Goal: Task Accomplishment & Management: Manage account settings

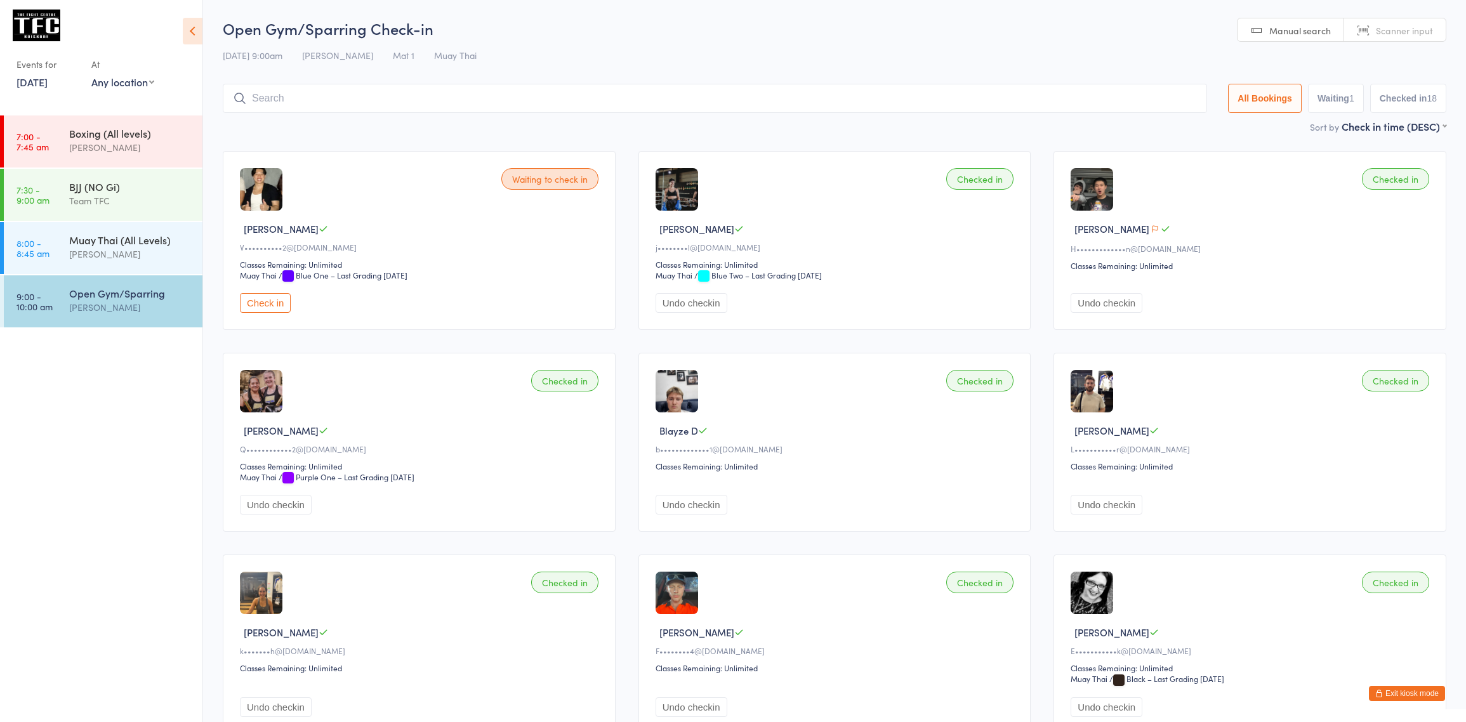
click at [1410, 696] on button "Exit kiosk mode" at bounding box center [1407, 693] width 76 height 15
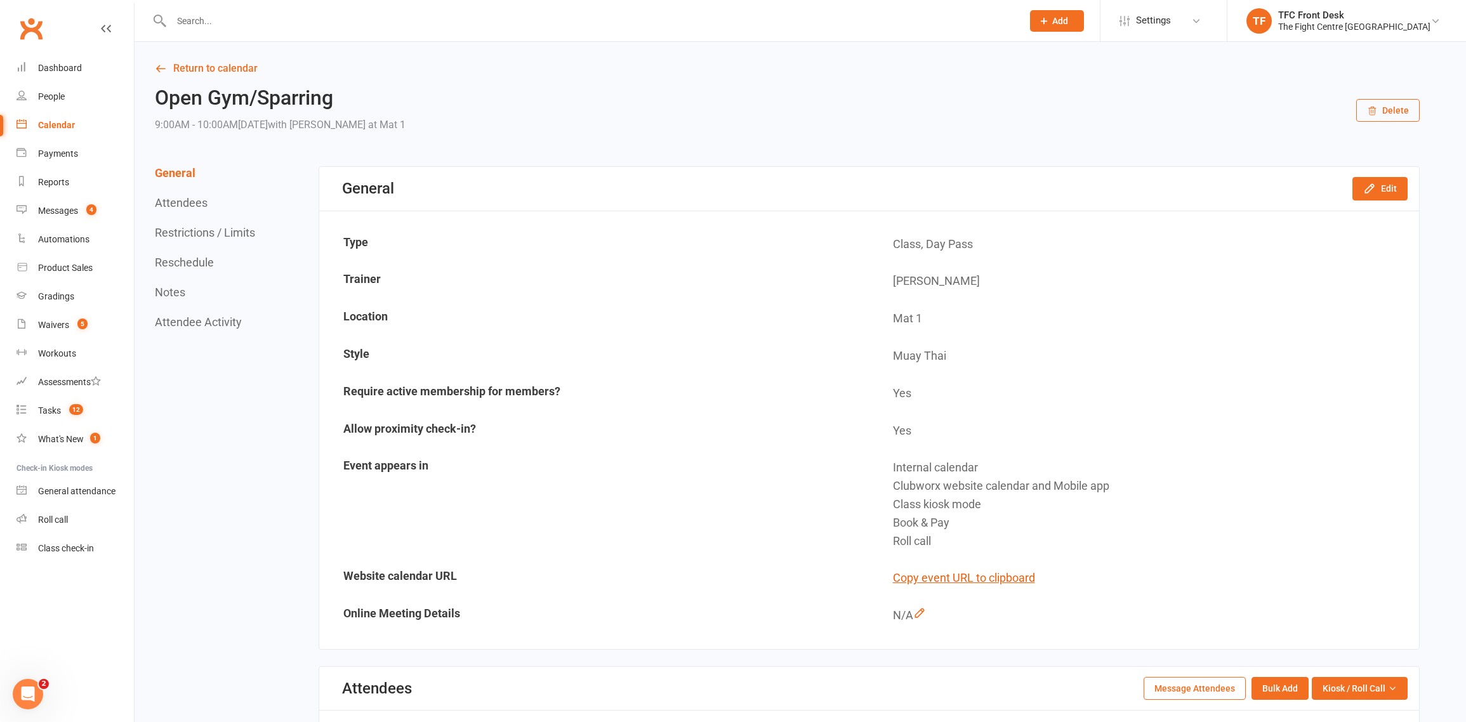
click at [453, 3] on div at bounding box center [582, 20] width 861 height 41
click at [440, 28] on input "text" at bounding box center [591, 21] width 846 height 18
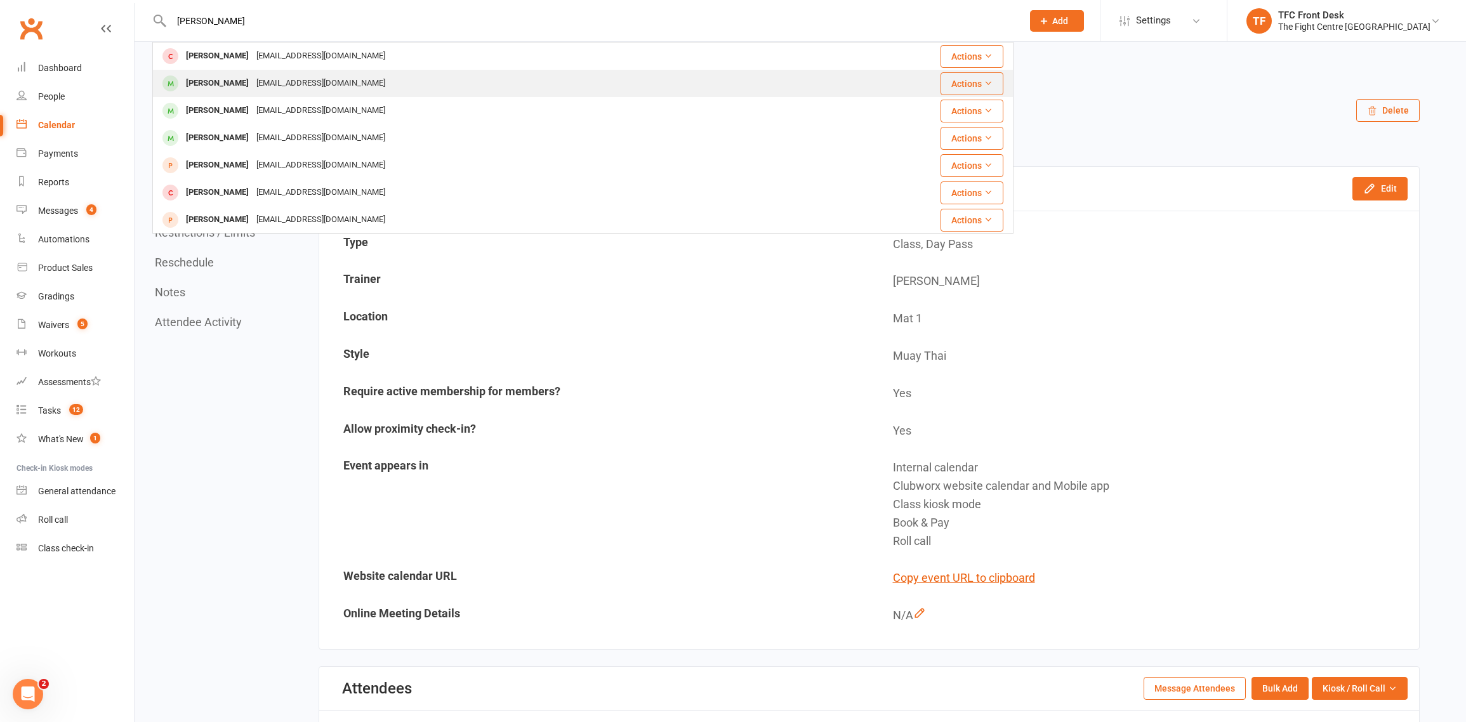
type input "[PERSON_NAME]"
click at [253, 84] on div "abigail_scott_87@outlook.com" at bounding box center [321, 83] width 136 height 18
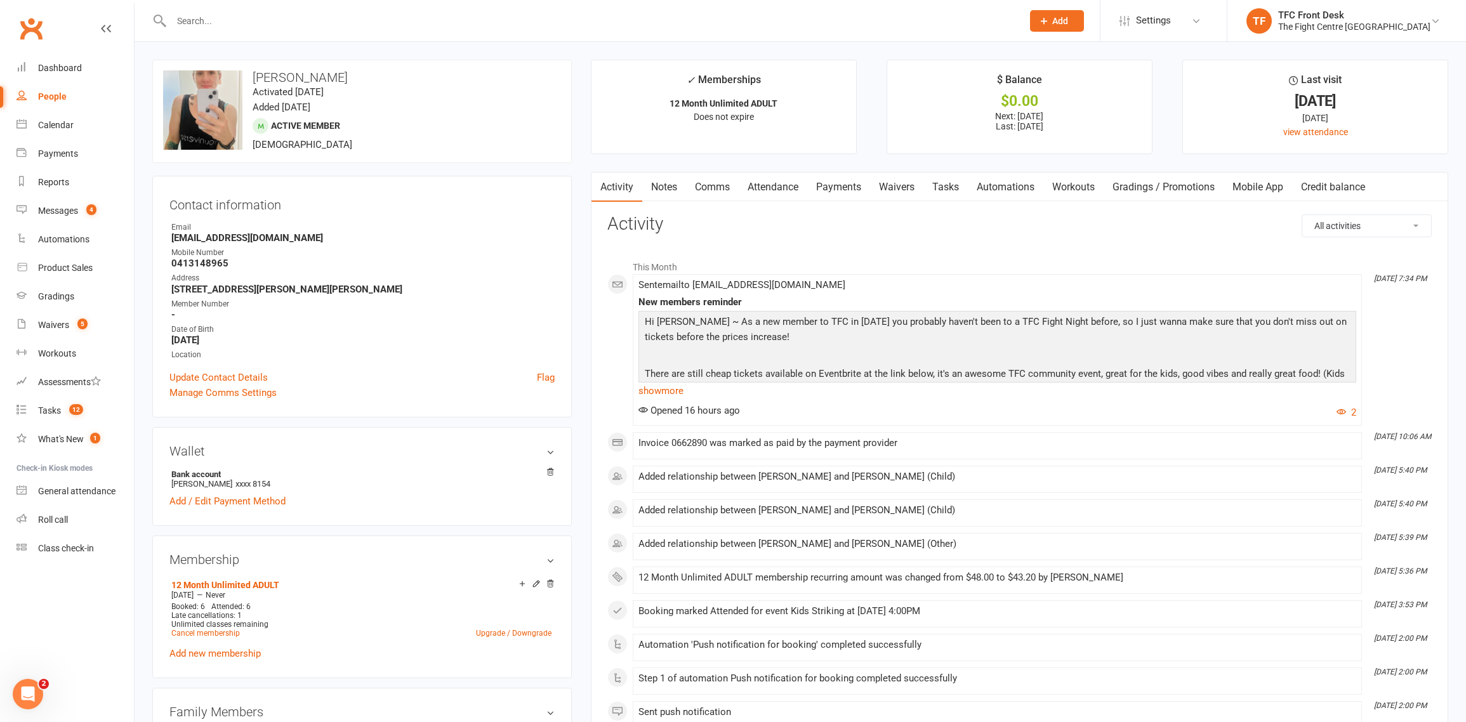
click at [831, 191] on link "Payments" at bounding box center [838, 187] width 63 height 29
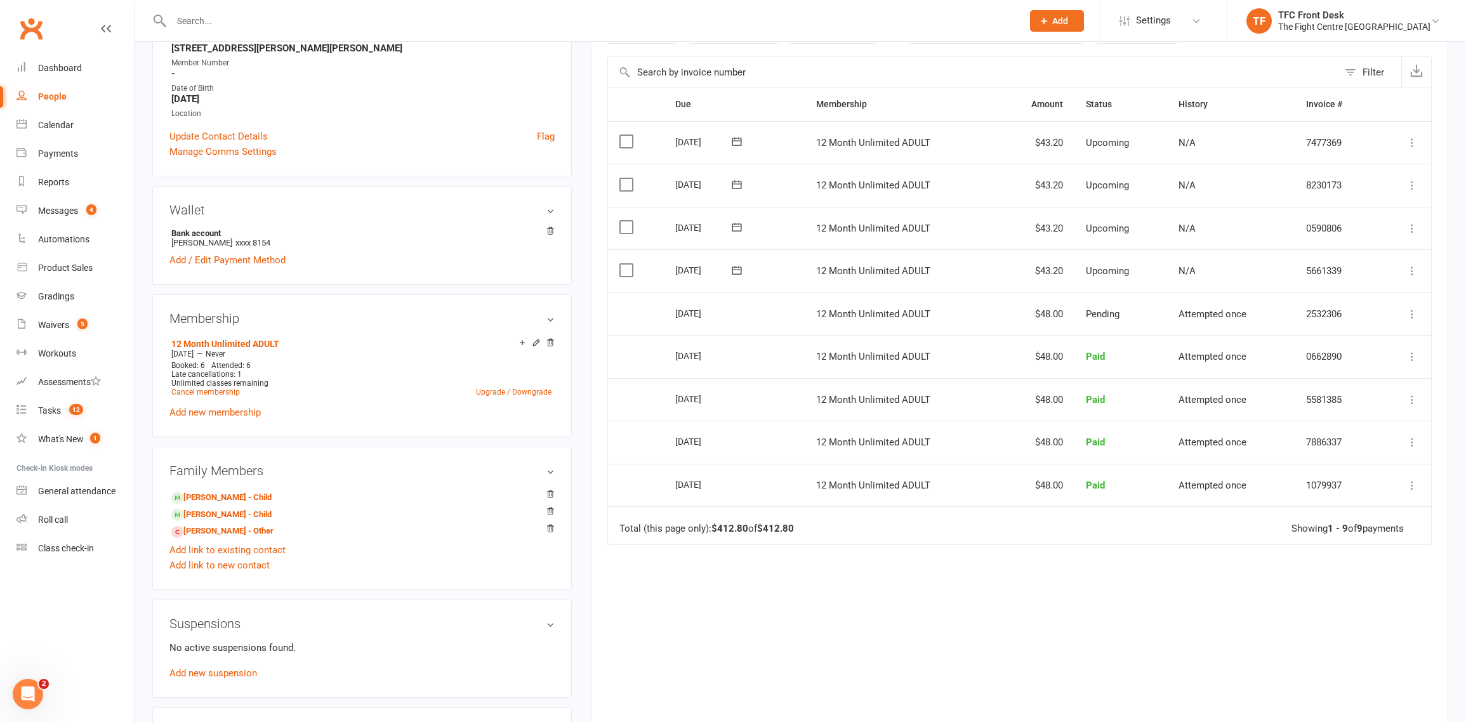
scroll to position [376, 0]
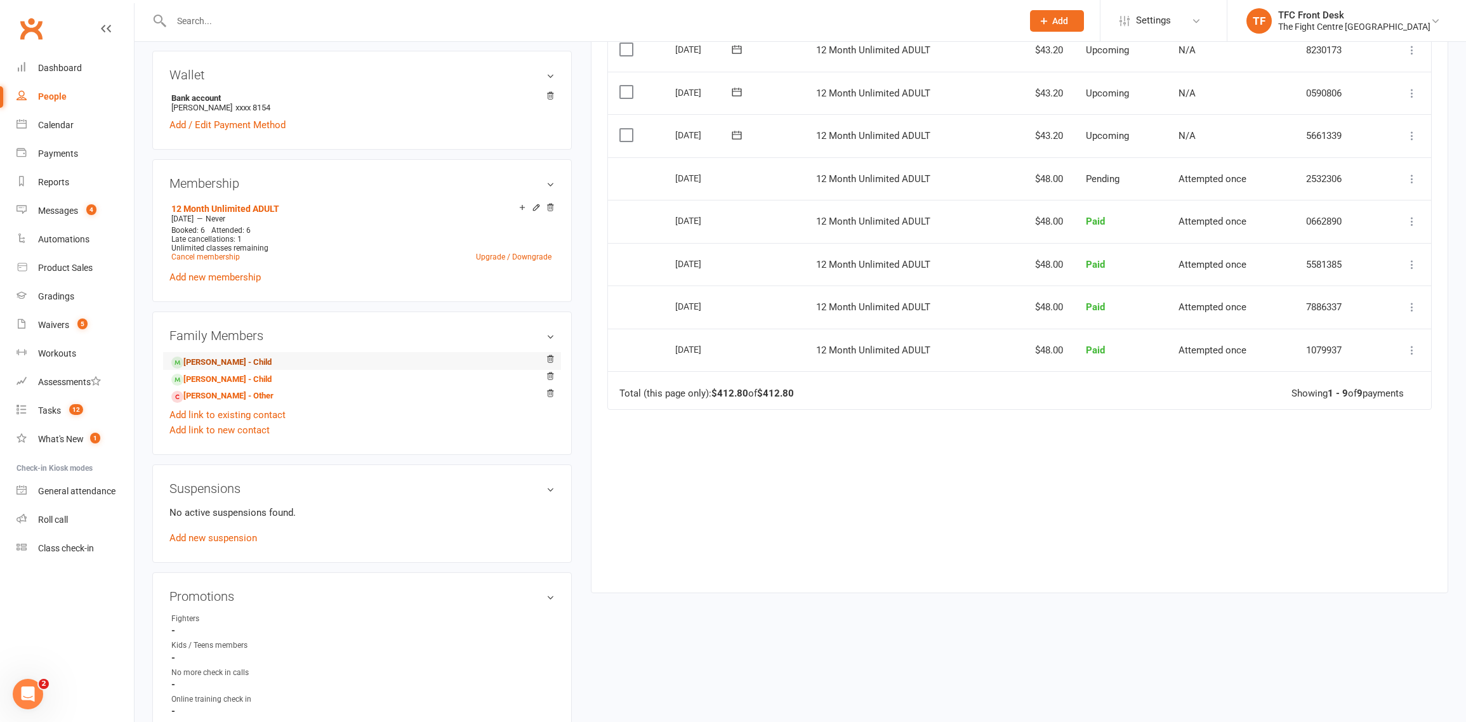
click at [213, 364] on link "Riley Baxter - Child" at bounding box center [221, 362] width 100 height 13
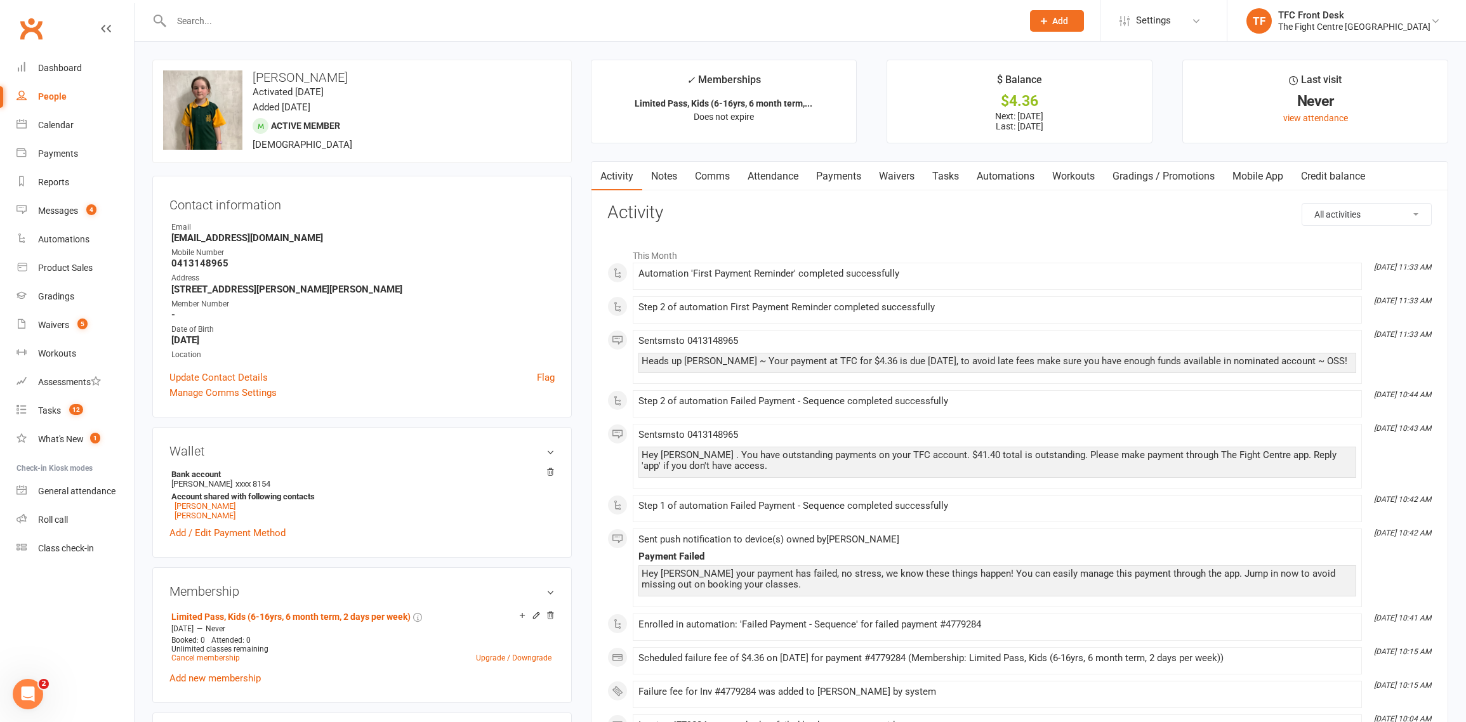
click at [829, 178] on link "Payments" at bounding box center [838, 176] width 63 height 29
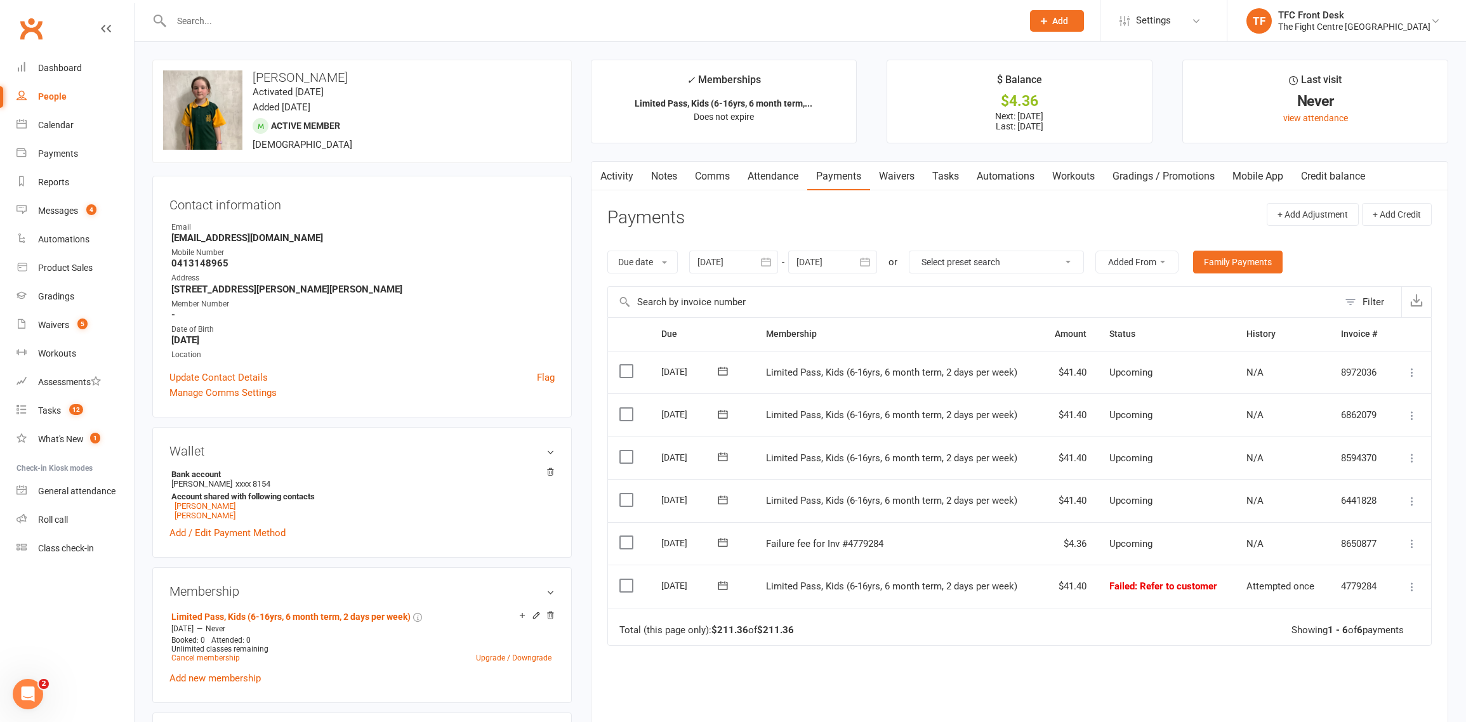
click at [1411, 585] on icon at bounding box center [1412, 587] width 13 height 13
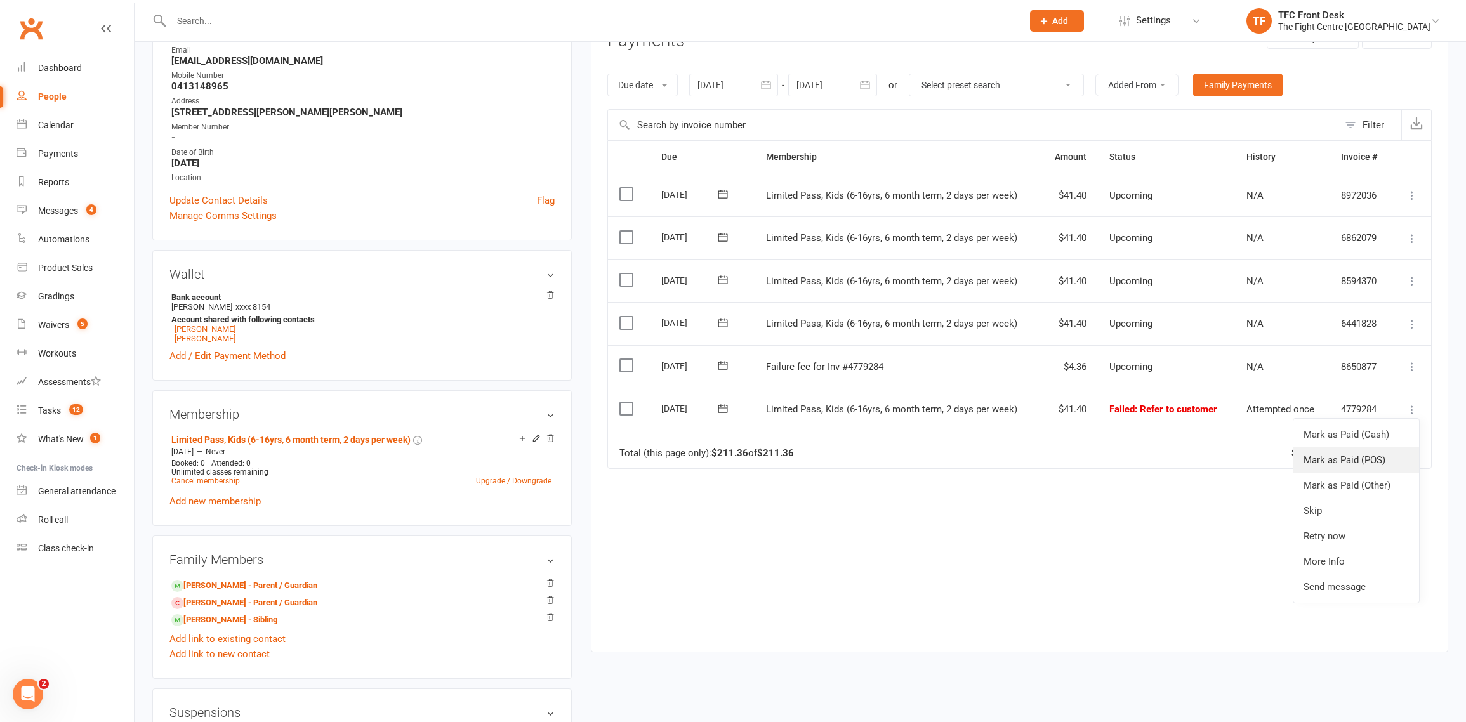
scroll to position [188, 0]
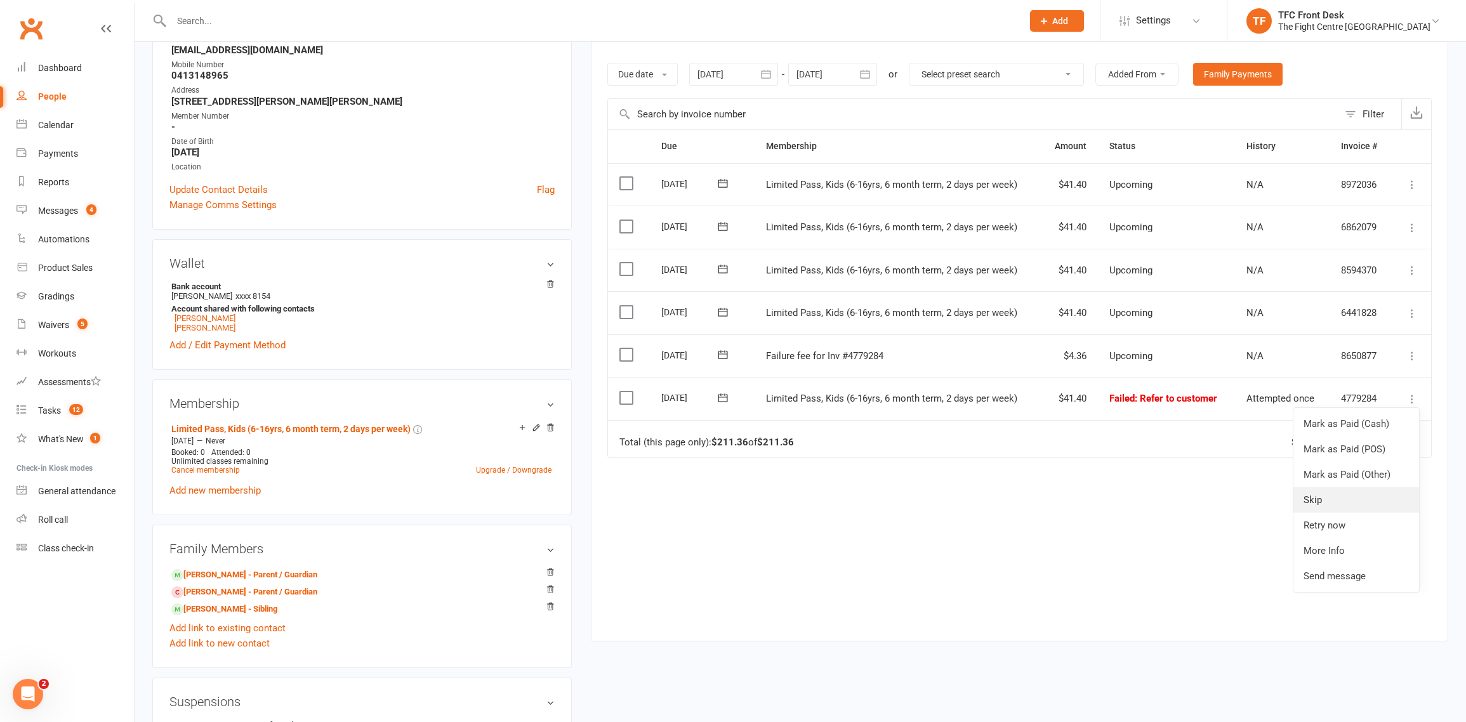
click at [1361, 495] on link "Skip" at bounding box center [1356, 499] width 126 height 25
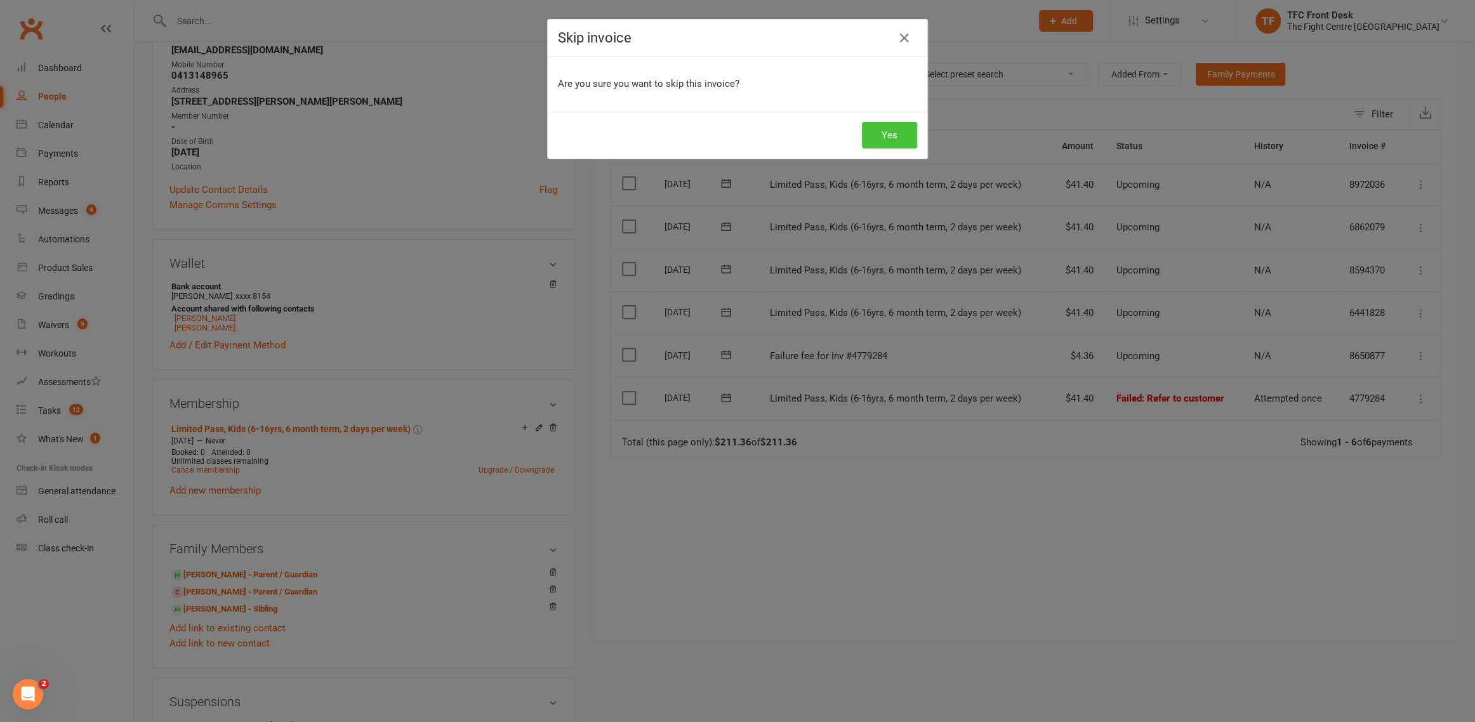
click at [902, 133] on button "Yes" at bounding box center [889, 135] width 55 height 27
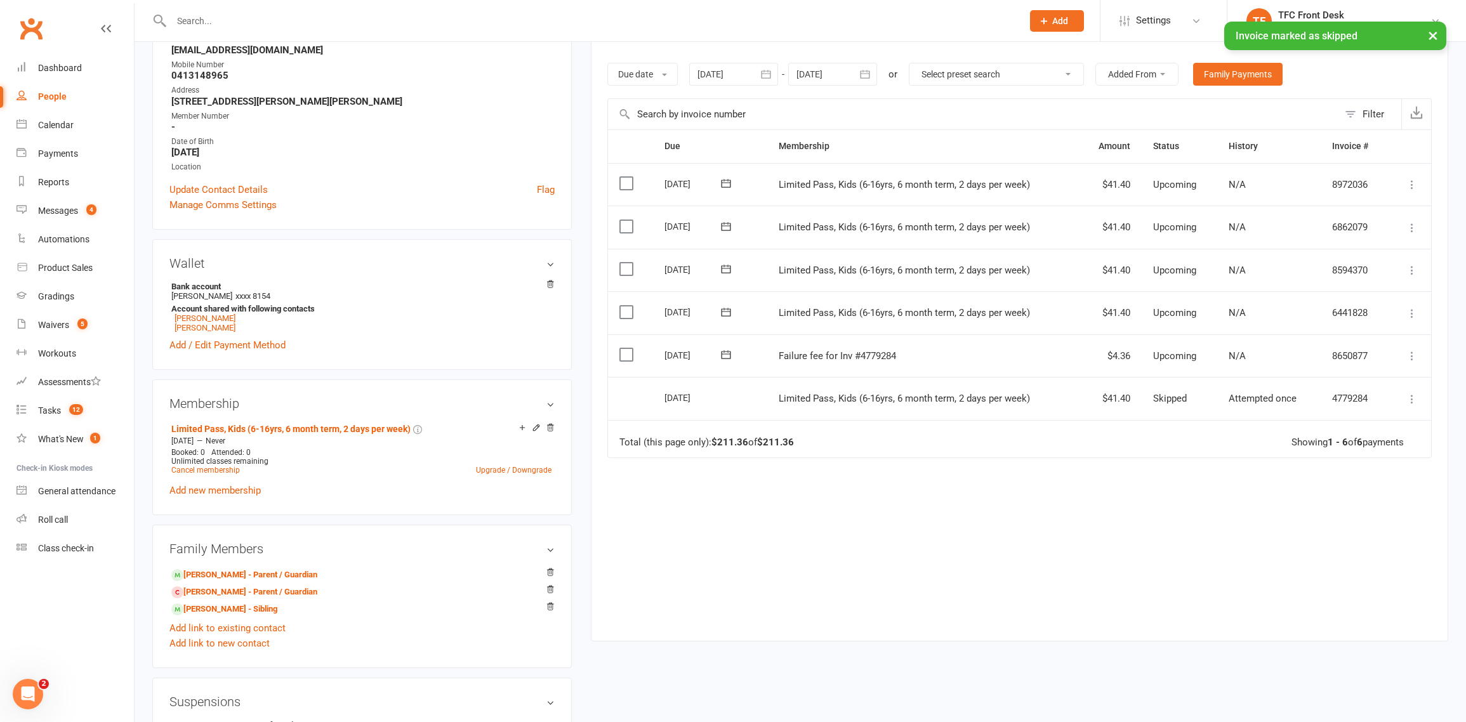
click at [1417, 354] on icon at bounding box center [1412, 356] width 13 height 13
click at [1333, 452] on link "Skip" at bounding box center [1356, 456] width 126 height 25
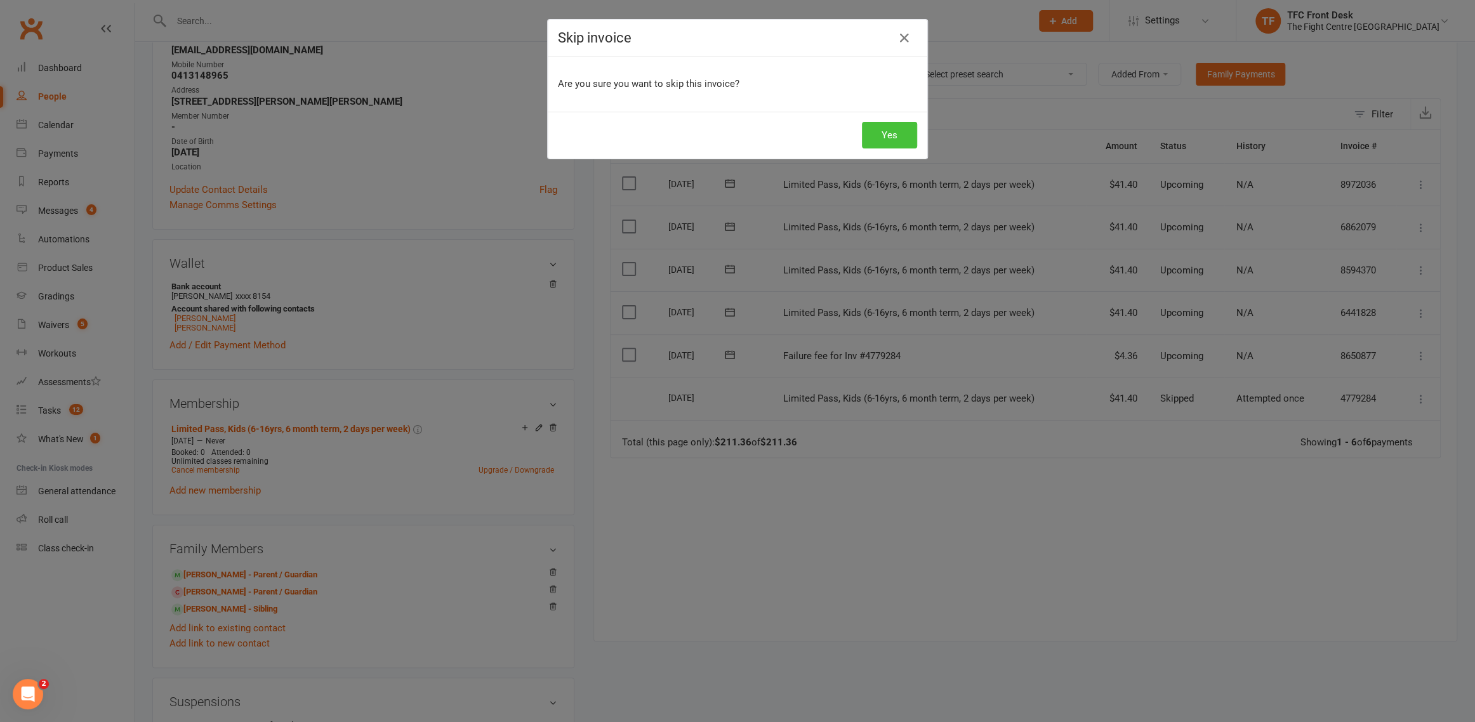
click at [873, 146] on button "Yes" at bounding box center [889, 135] width 55 height 27
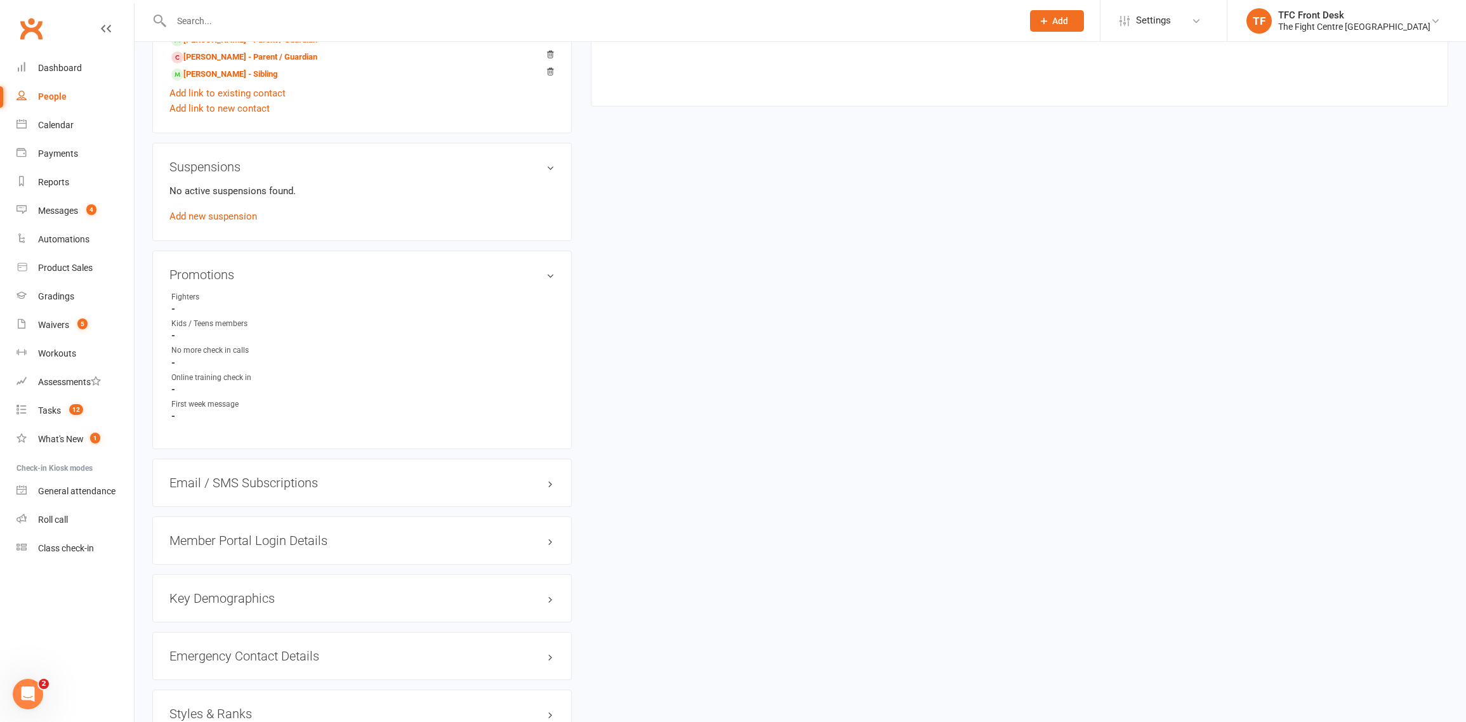
scroll to position [697, 0]
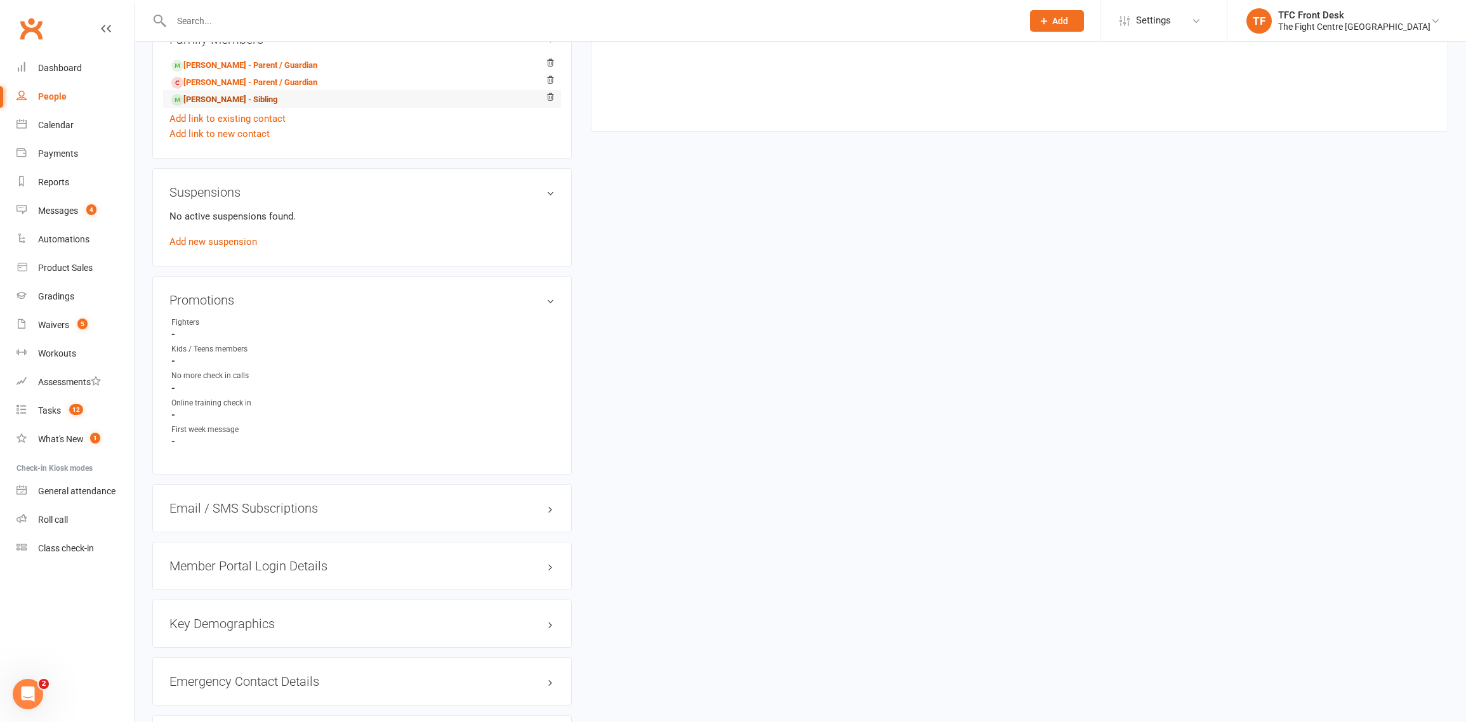
click at [246, 93] on link "Zoey Baxter - Sibling" at bounding box center [224, 99] width 106 height 13
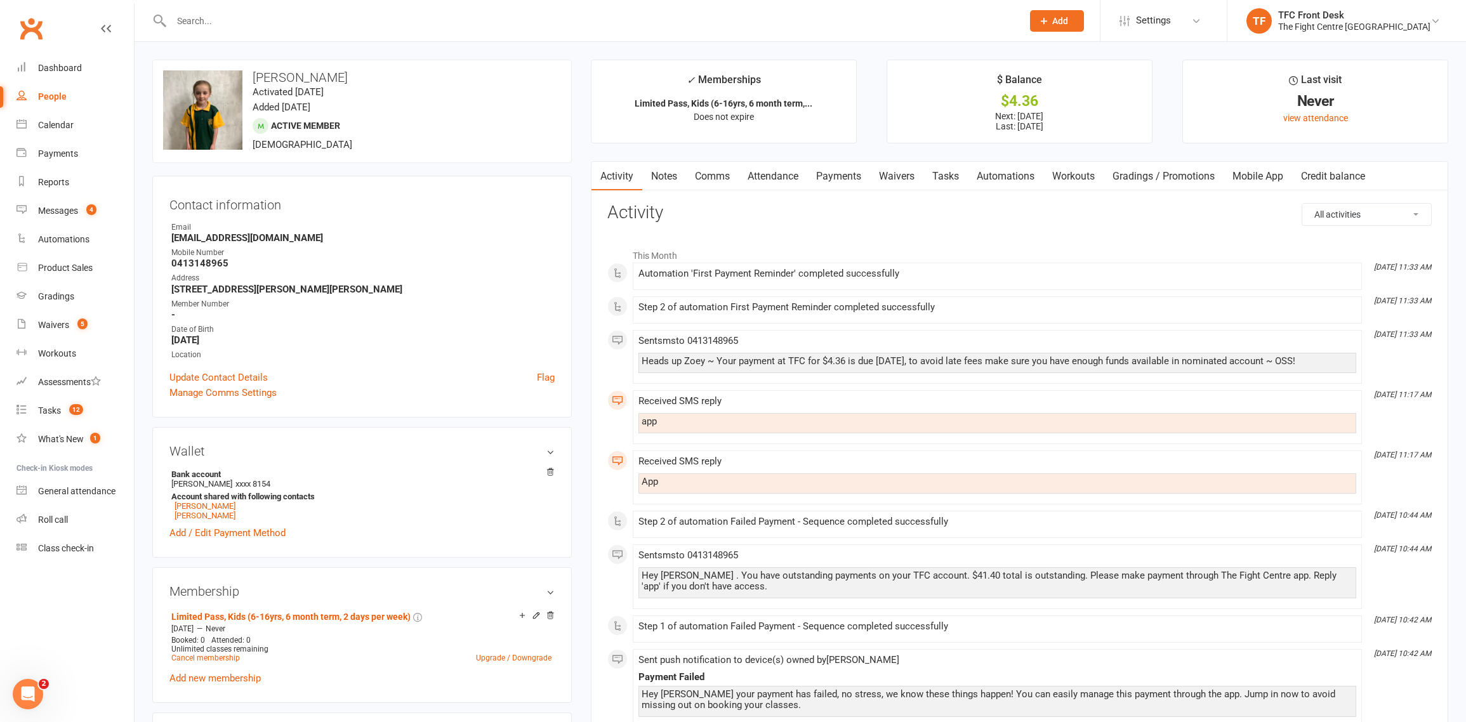
click at [840, 178] on link "Payments" at bounding box center [838, 176] width 63 height 29
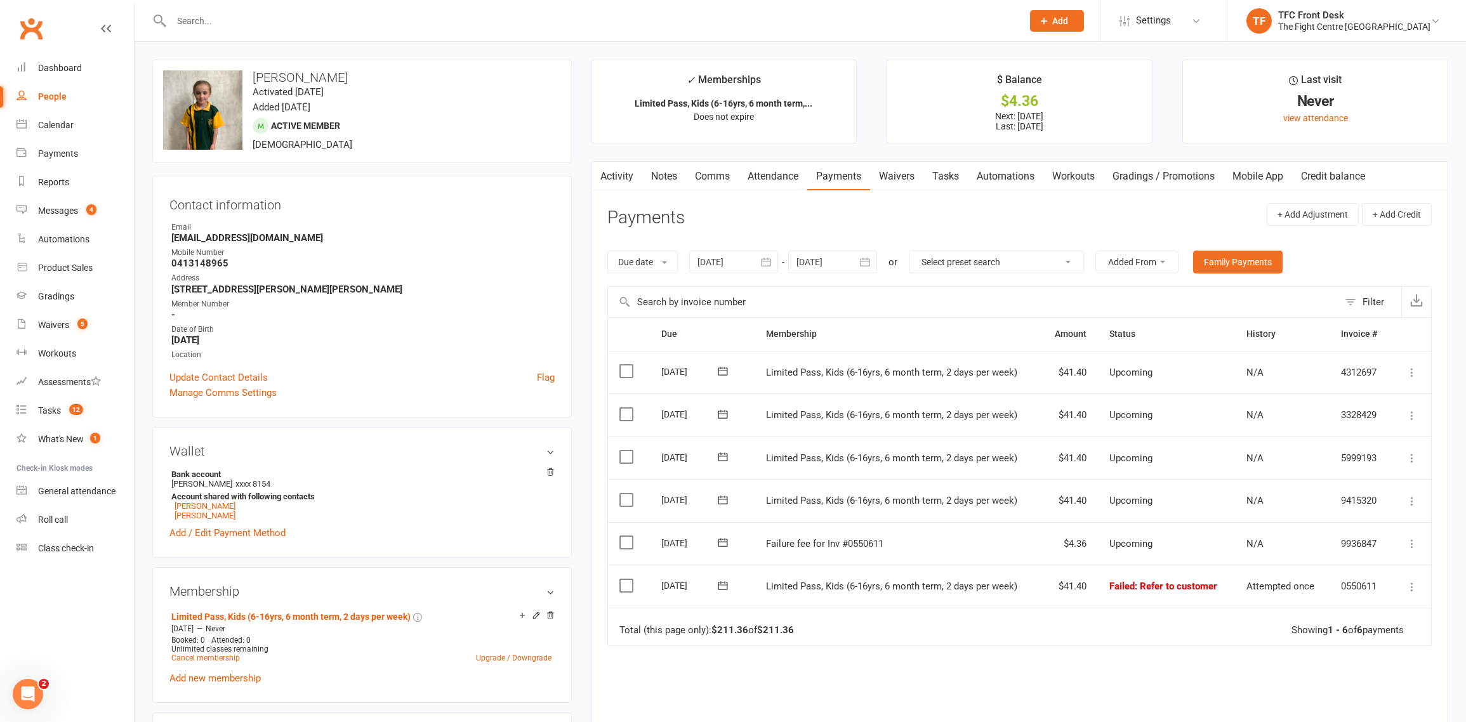
click at [1413, 583] on icon at bounding box center [1412, 587] width 13 height 13
click at [1343, 686] on link "Skip" at bounding box center [1356, 687] width 126 height 25
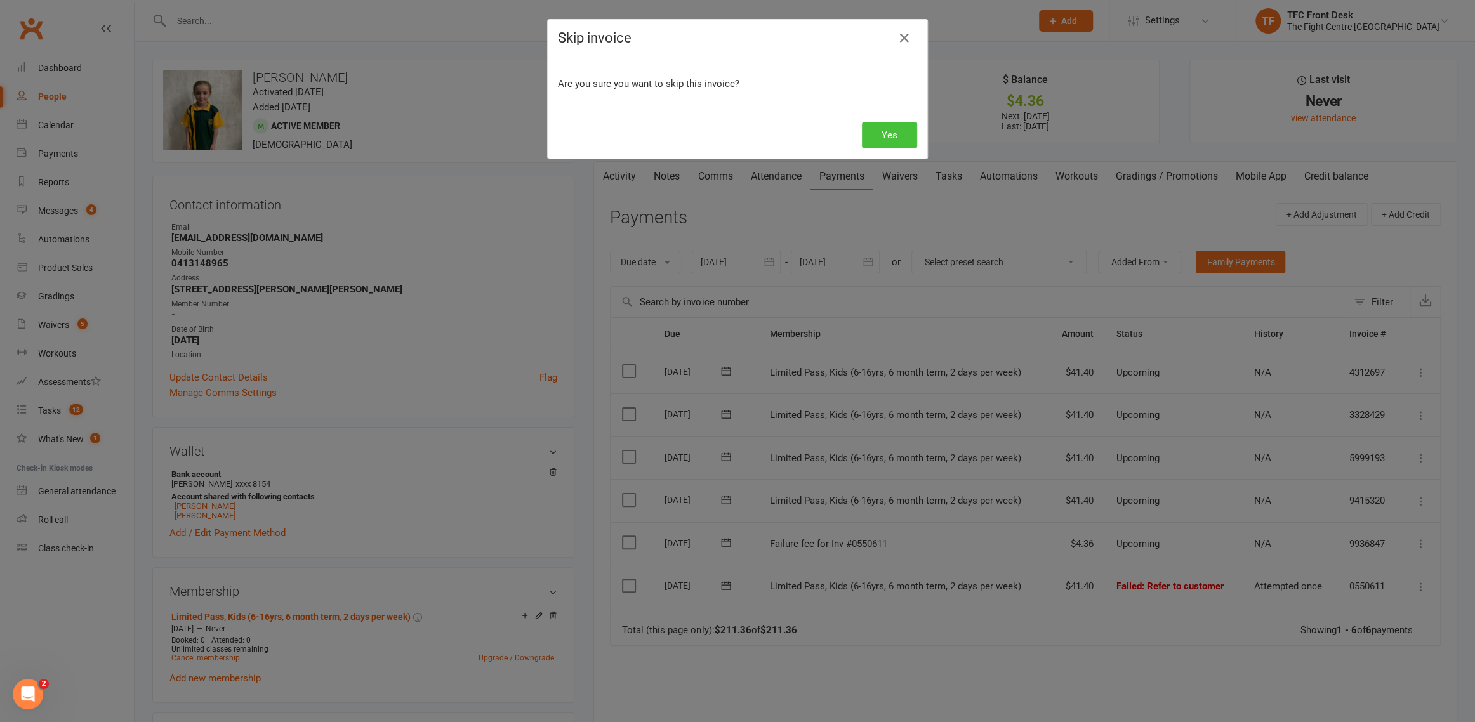
click at [898, 128] on button "Yes" at bounding box center [889, 135] width 55 height 27
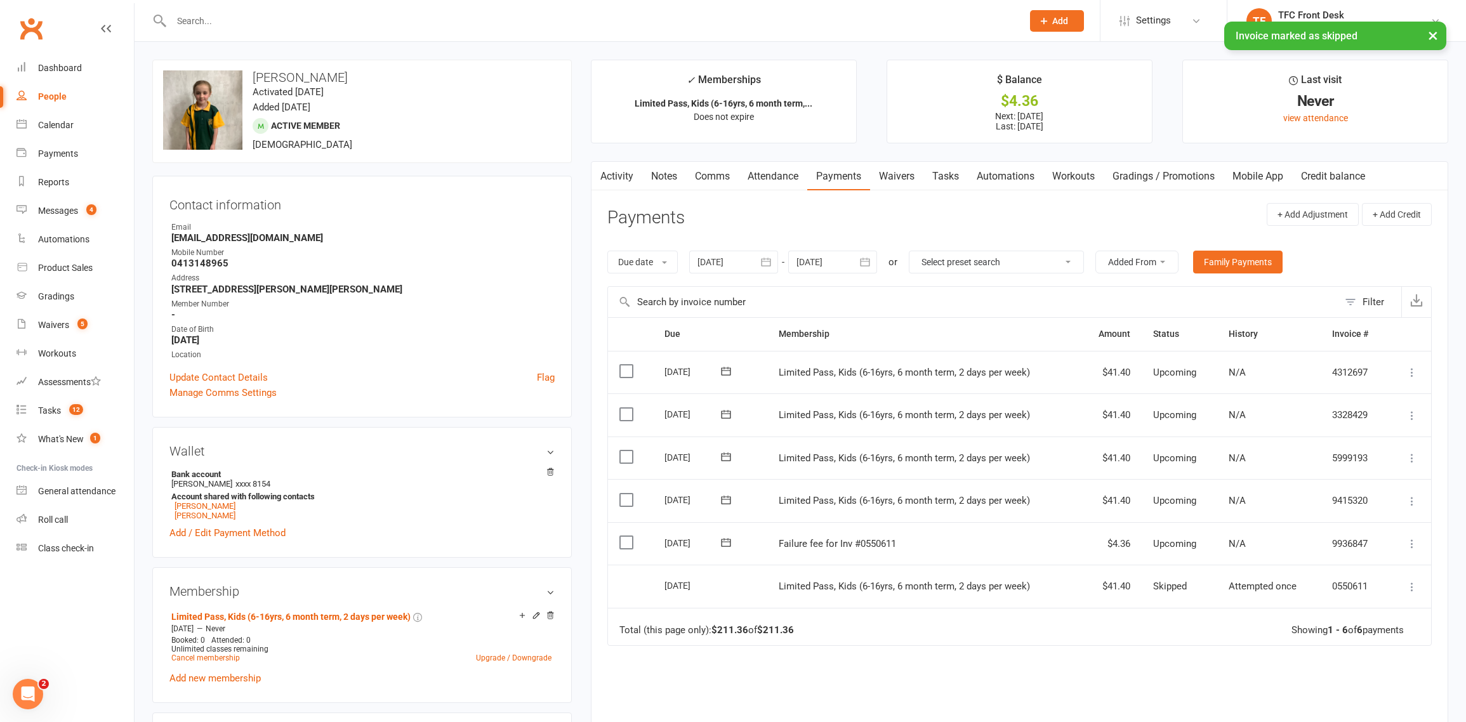
click at [1412, 542] on icon at bounding box center [1412, 544] width 13 height 13
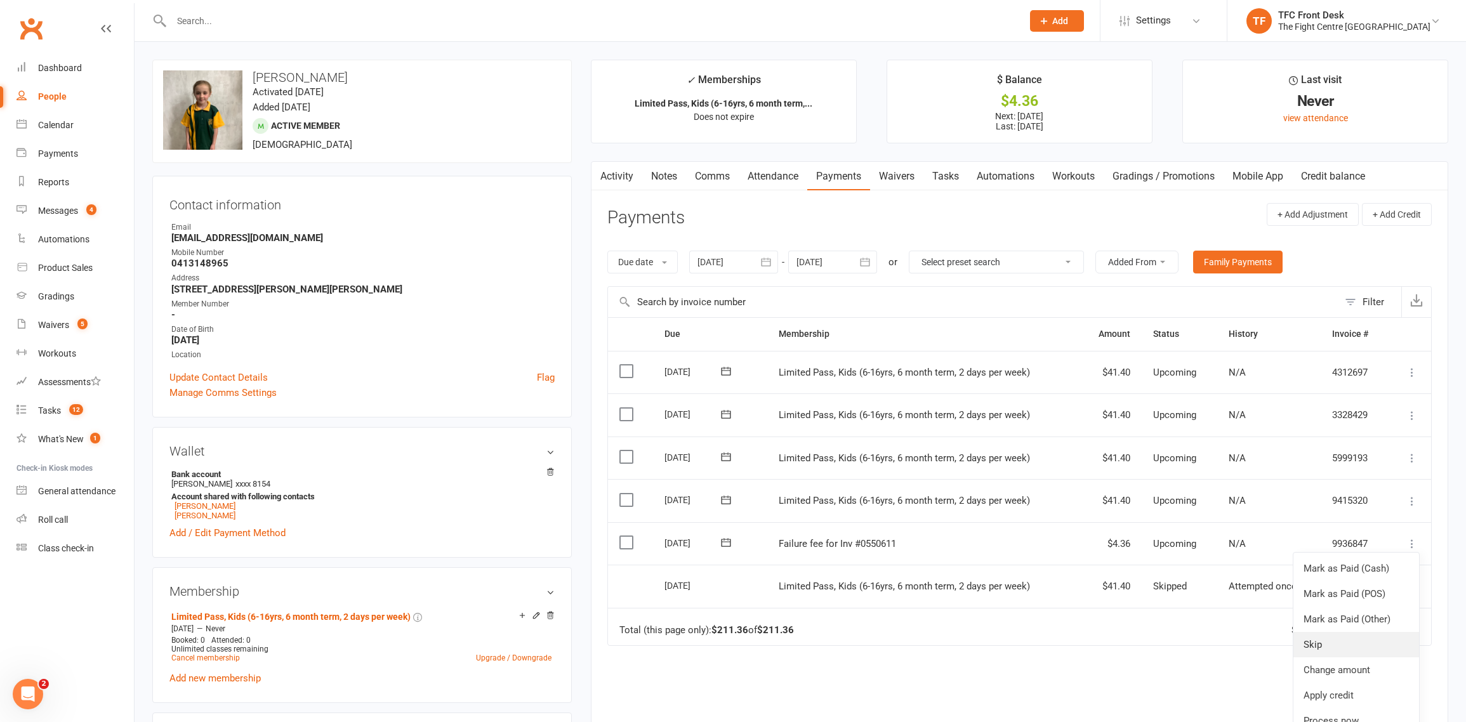
click at [1327, 640] on link "Skip" at bounding box center [1356, 644] width 126 height 25
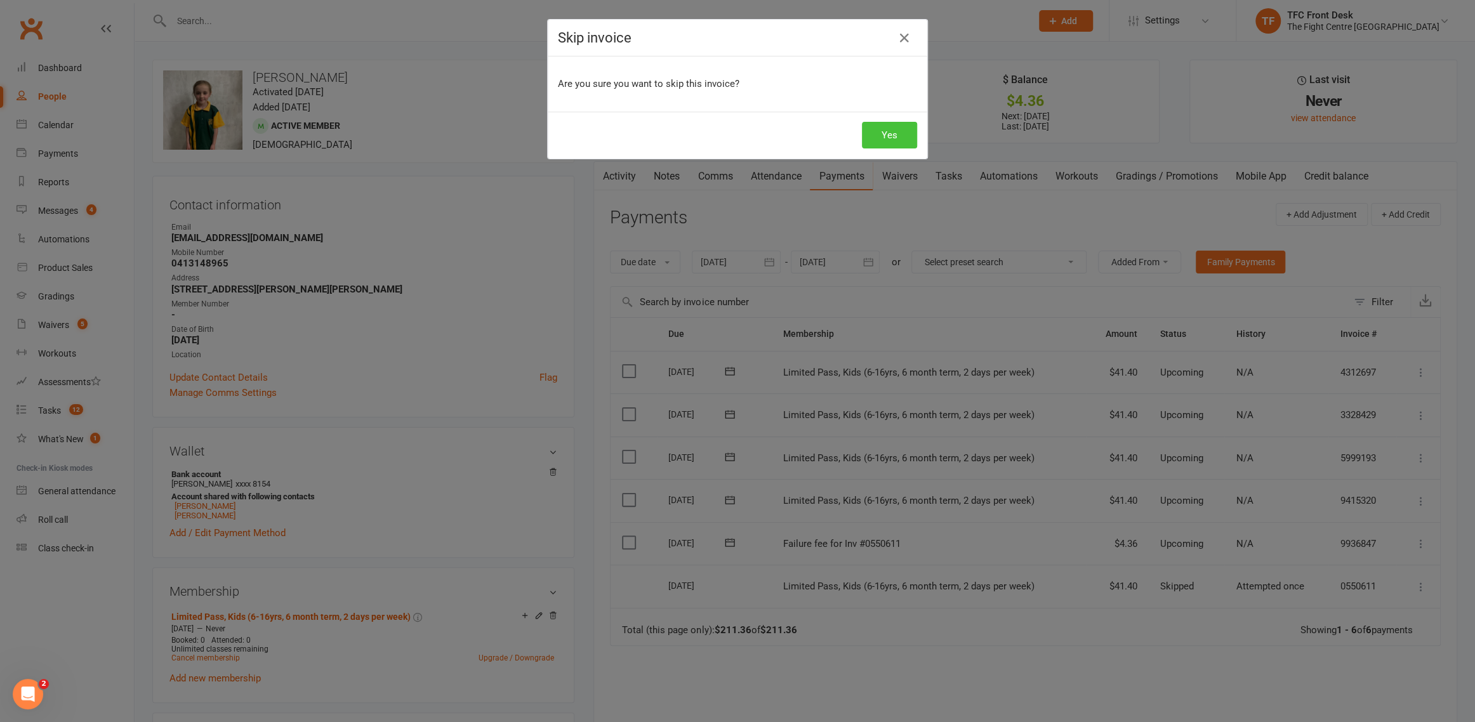
click at [898, 131] on button "Yes" at bounding box center [889, 135] width 55 height 27
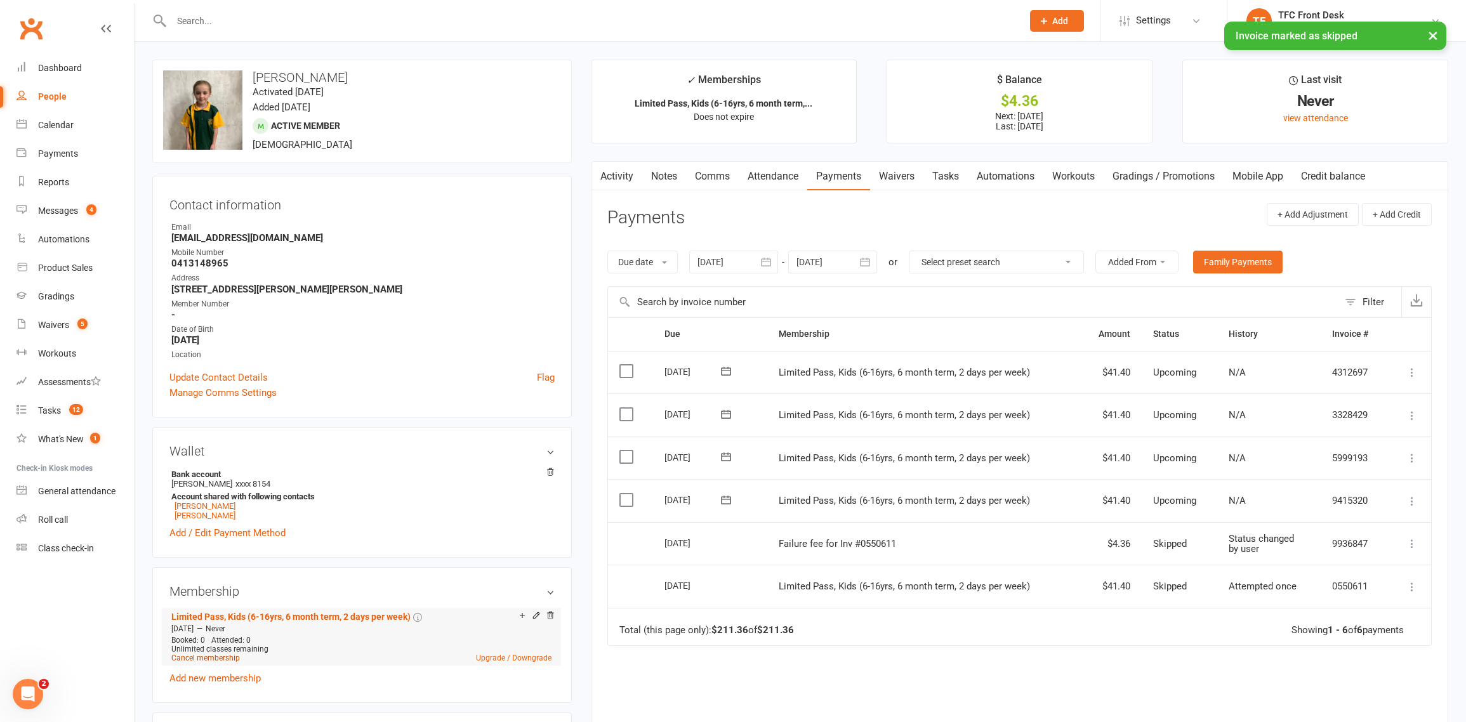
click at [210, 655] on link "Cancel membership" at bounding box center [205, 658] width 69 height 9
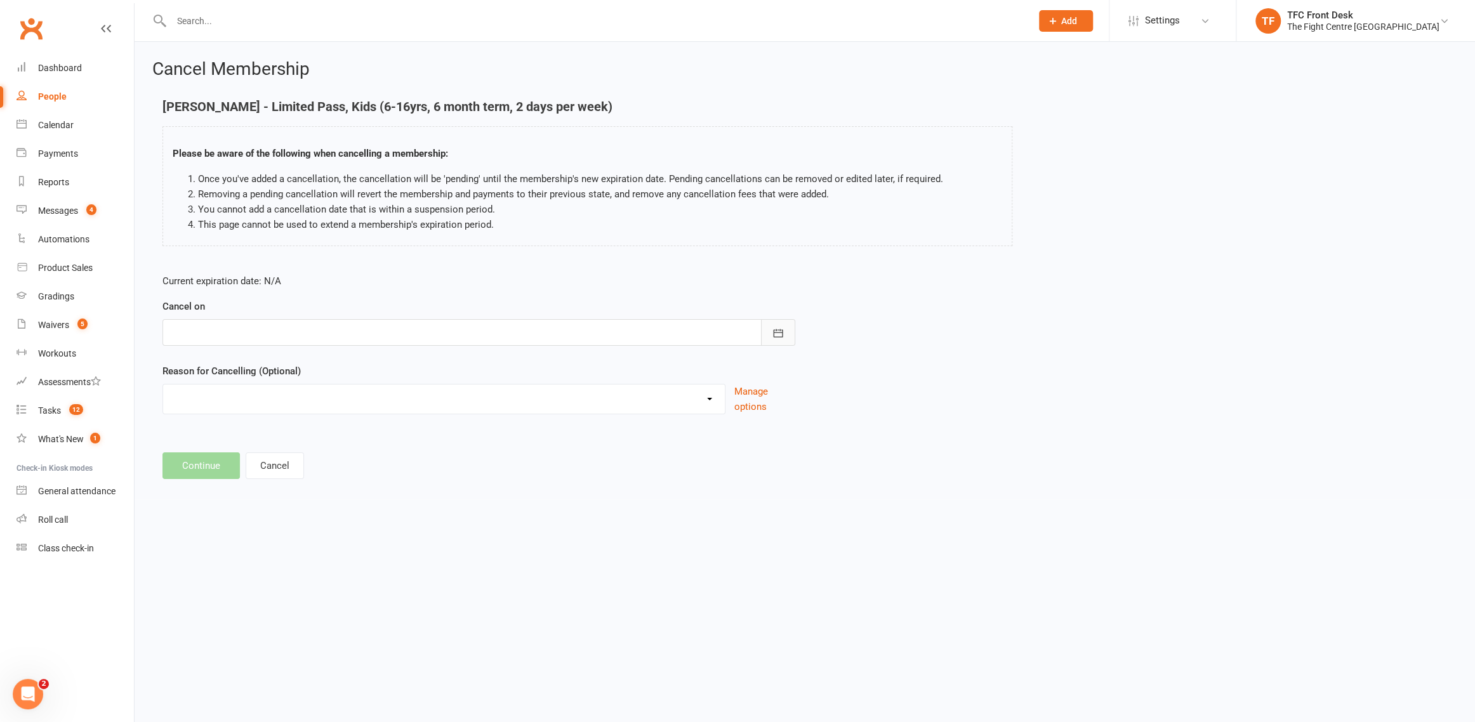
click at [782, 334] on icon "button" at bounding box center [779, 333] width 10 height 8
click at [212, 466] on button "14" at bounding box center [214, 461] width 27 height 23
type input "14 Sep 2025"
click at [336, 397] on select "Cancelled in contract- 30kms Cancelled in contract - dispute Cancelled in contr…" at bounding box center [444, 397] width 562 height 25
select select "6"
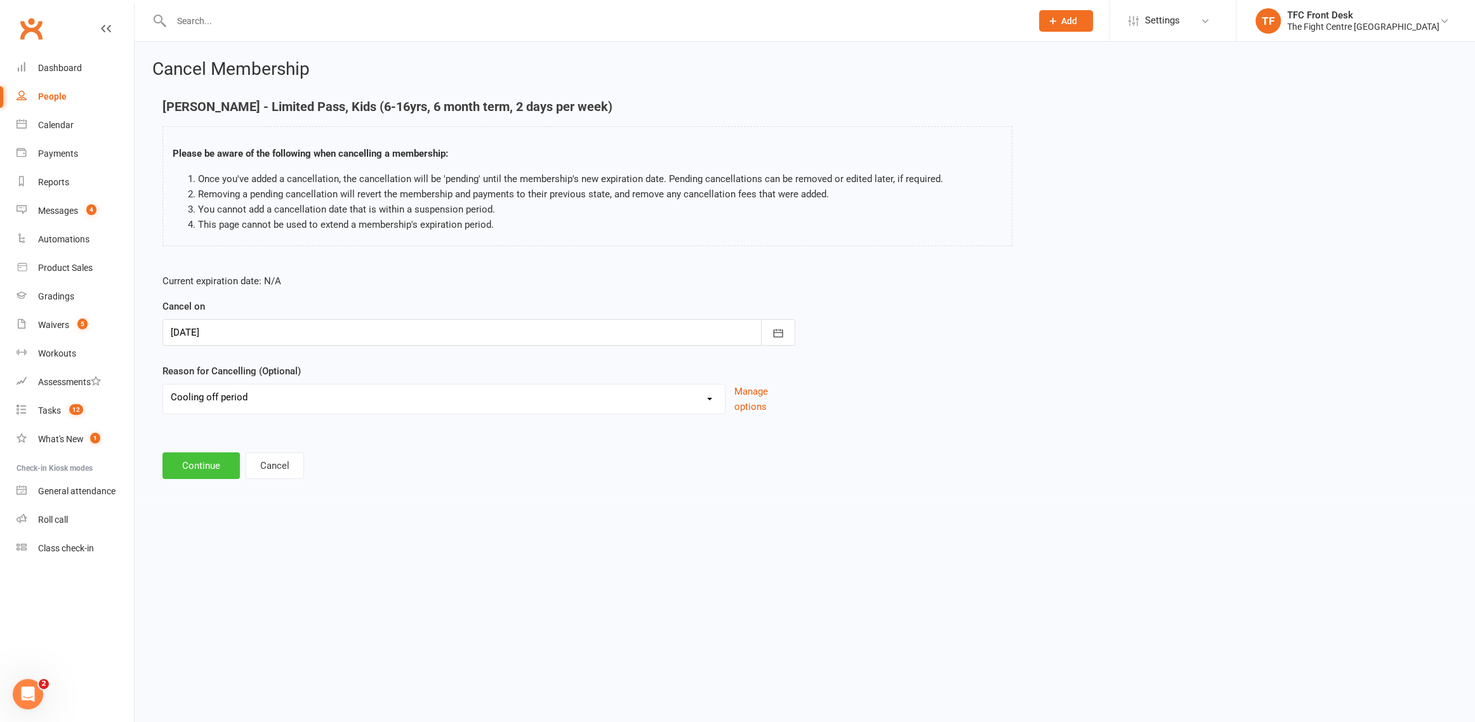
click at [205, 463] on button "Continue" at bounding box center [200, 466] width 77 height 27
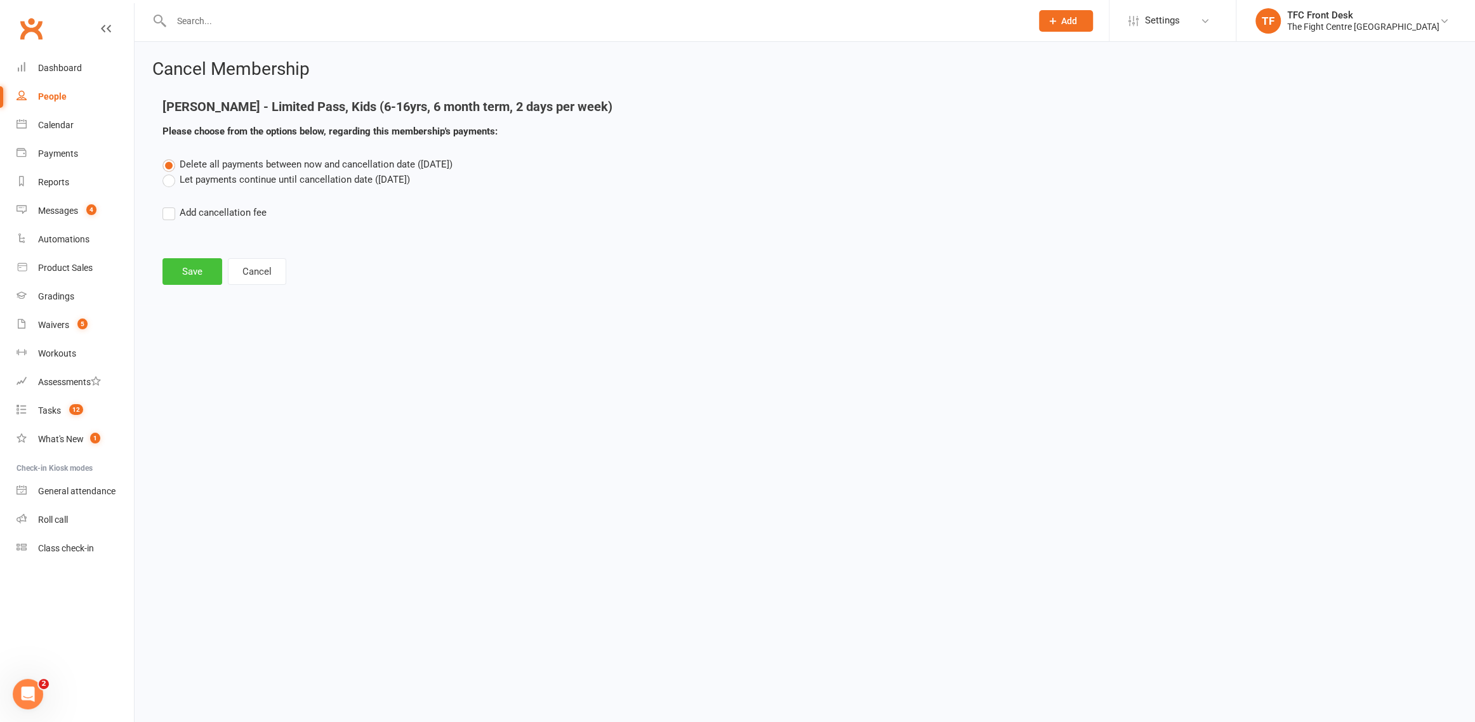
click at [203, 264] on button "Save" at bounding box center [192, 271] width 60 height 27
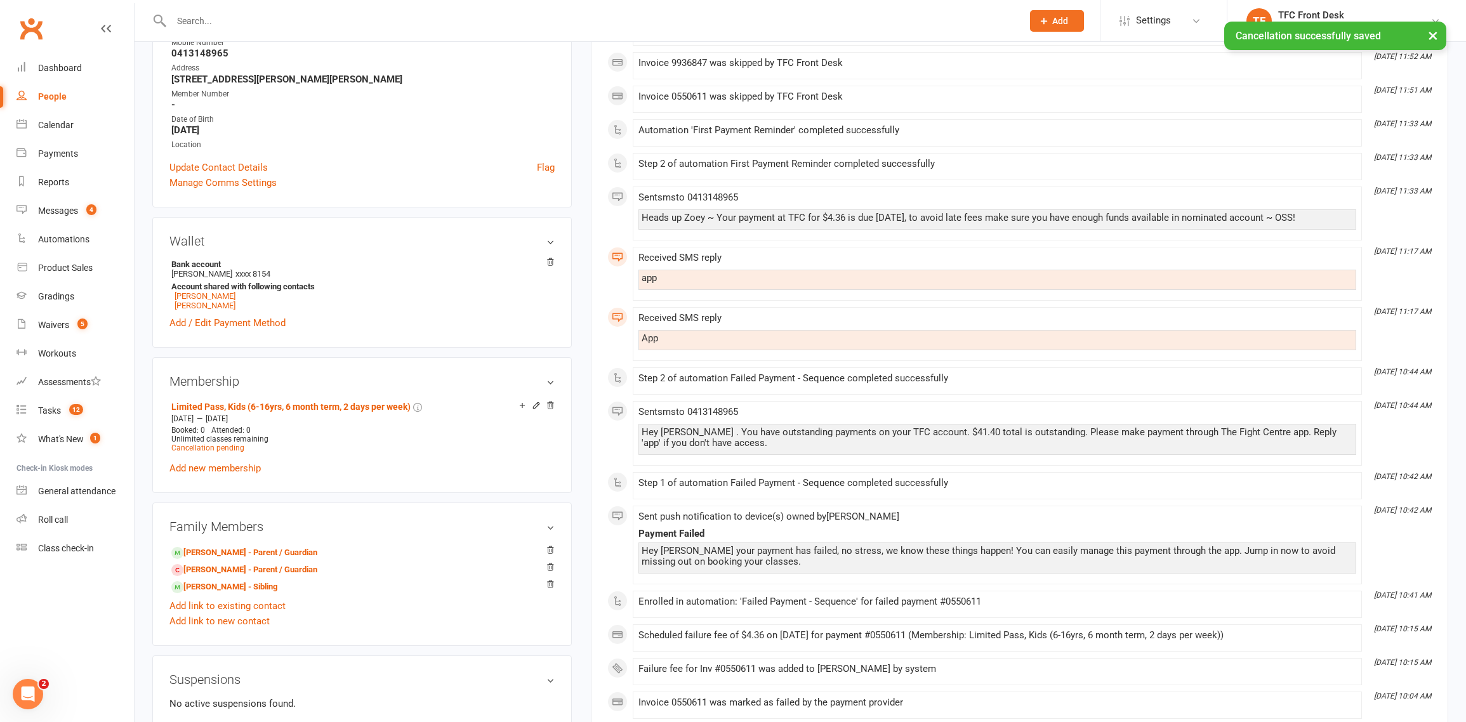
scroll to position [333, 0]
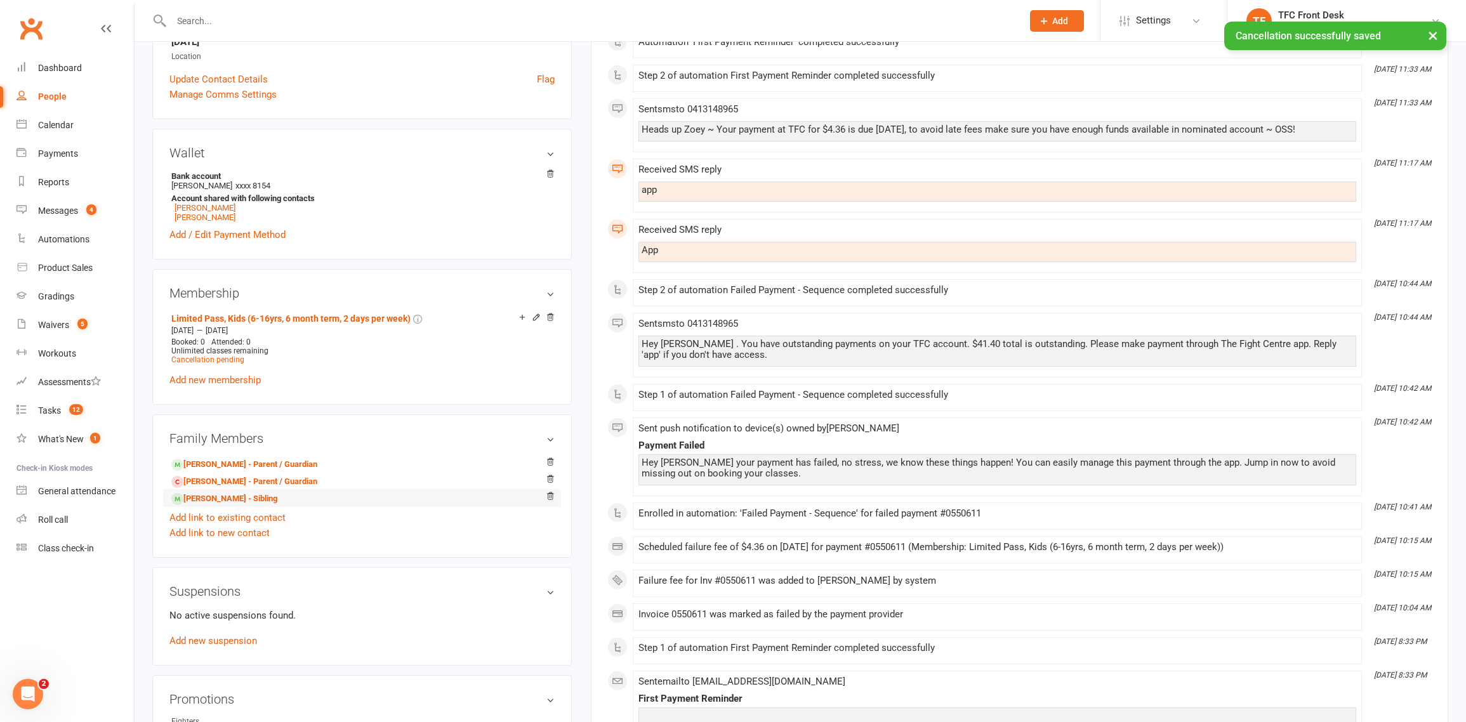
click at [275, 489] on li "Riley Baxter - Sibling" at bounding box center [361, 498] width 385 height 18
click at [253, 495] on link "Riley Baxter - Sibling" at bounding box center [224, 498] width 106 height 13
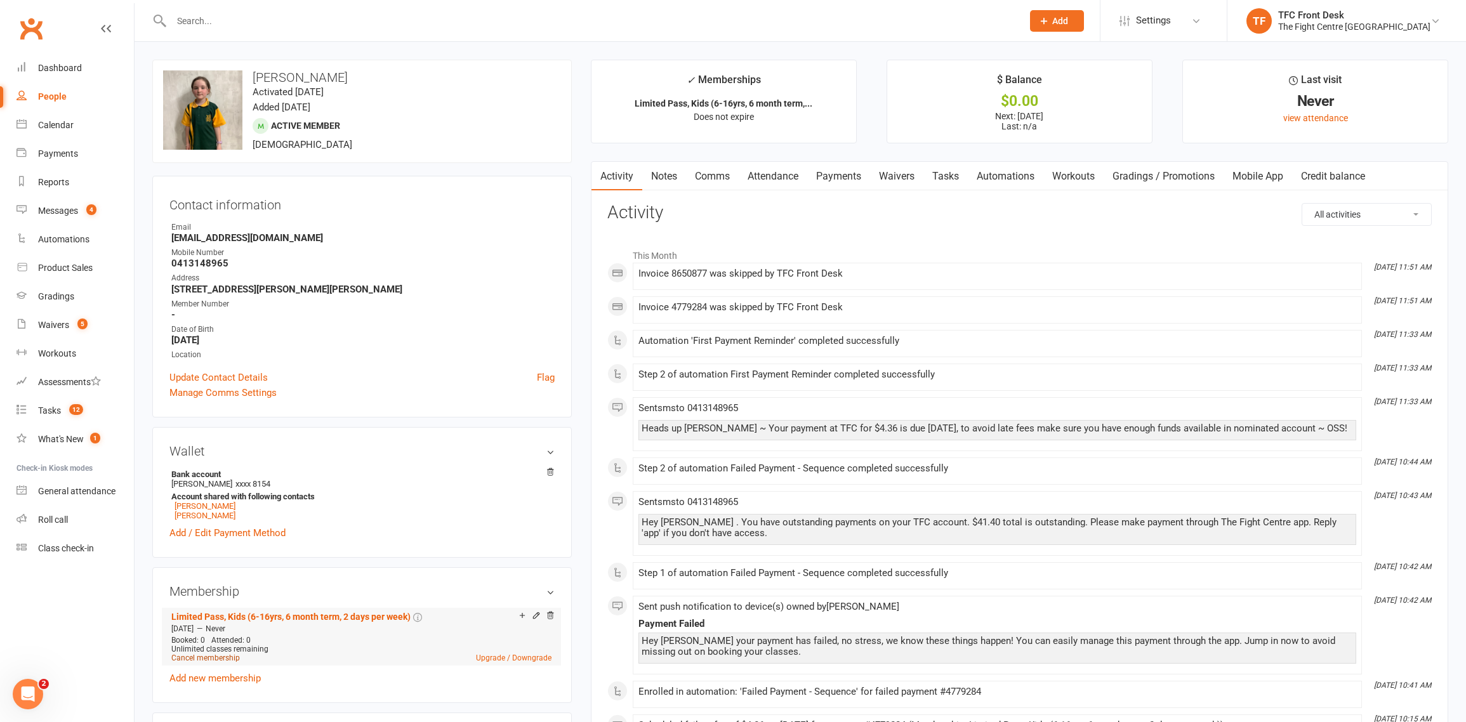
click at [213, 654] on link "Cancel membership" at bounding box center [205, 658] width 69 height 9
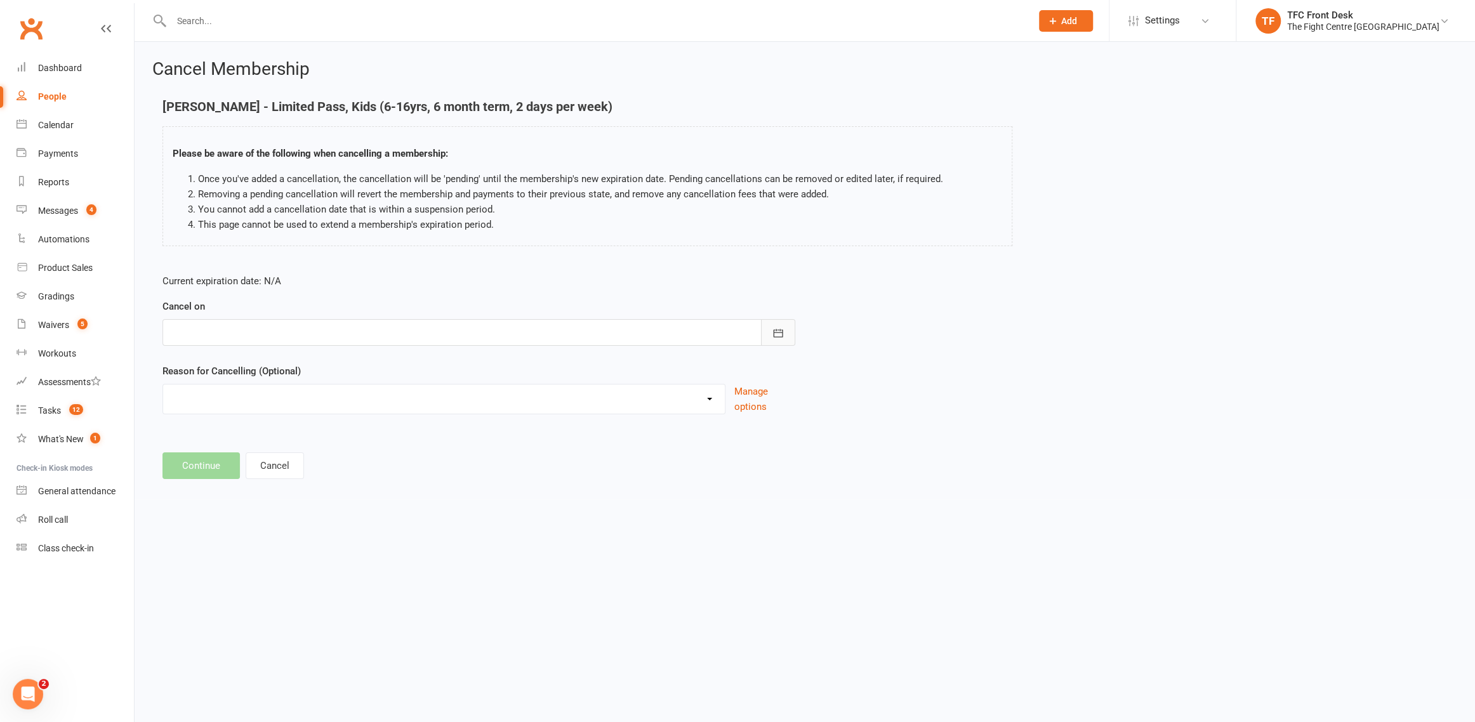
click at [781, 341] on button "button" at bounding box center [778, 332] width 34 height 27
click at [217, 463] on span "14" at bounding box center [214, 461] width 10 height 10
type input "14 Sep 2025"
click at [259, 399] on select "Cancelled in contract- 30kms Cancelled in contract - dispute Cancelled in contr…" at bounding box center [444, 397] width 562 height 25
select select "6"
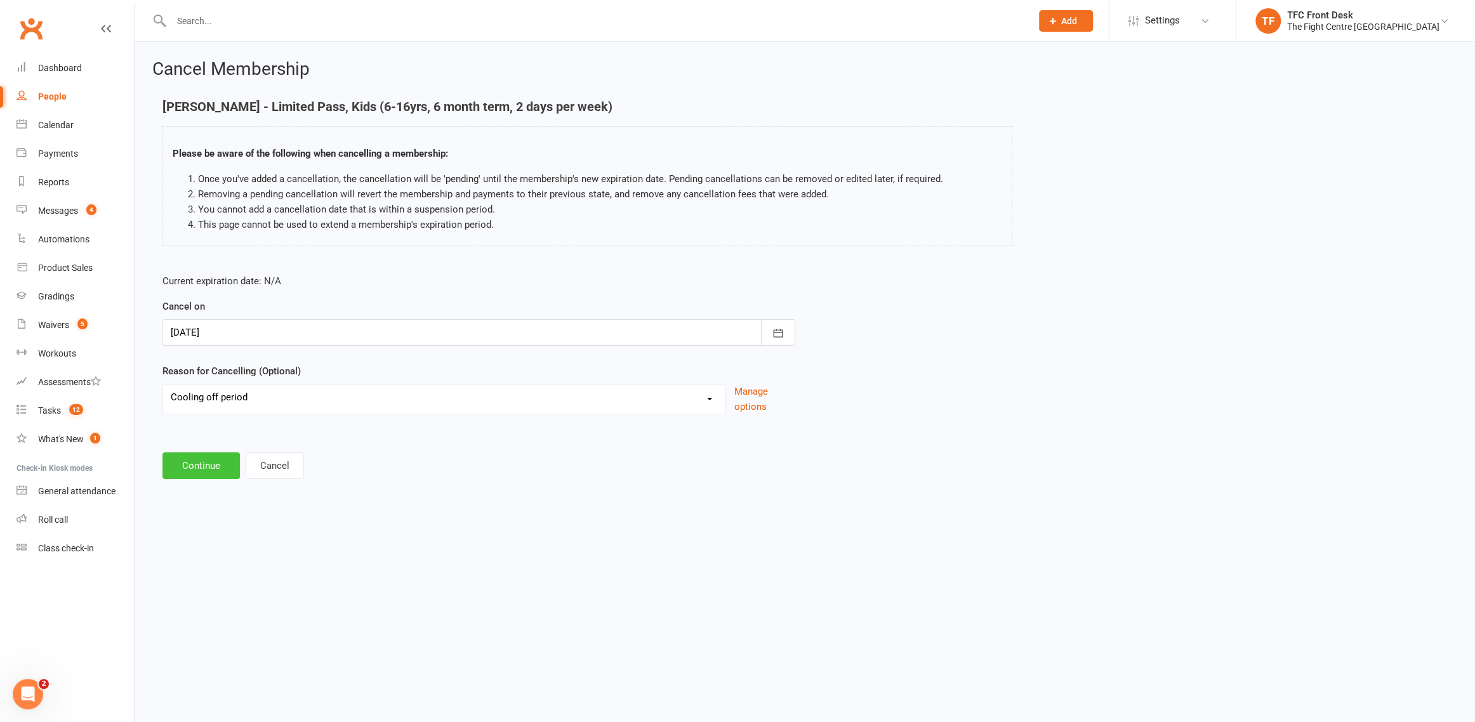
click at [195, 474] on button "Continue" at bounding box center [200, 466] width 77 height 27
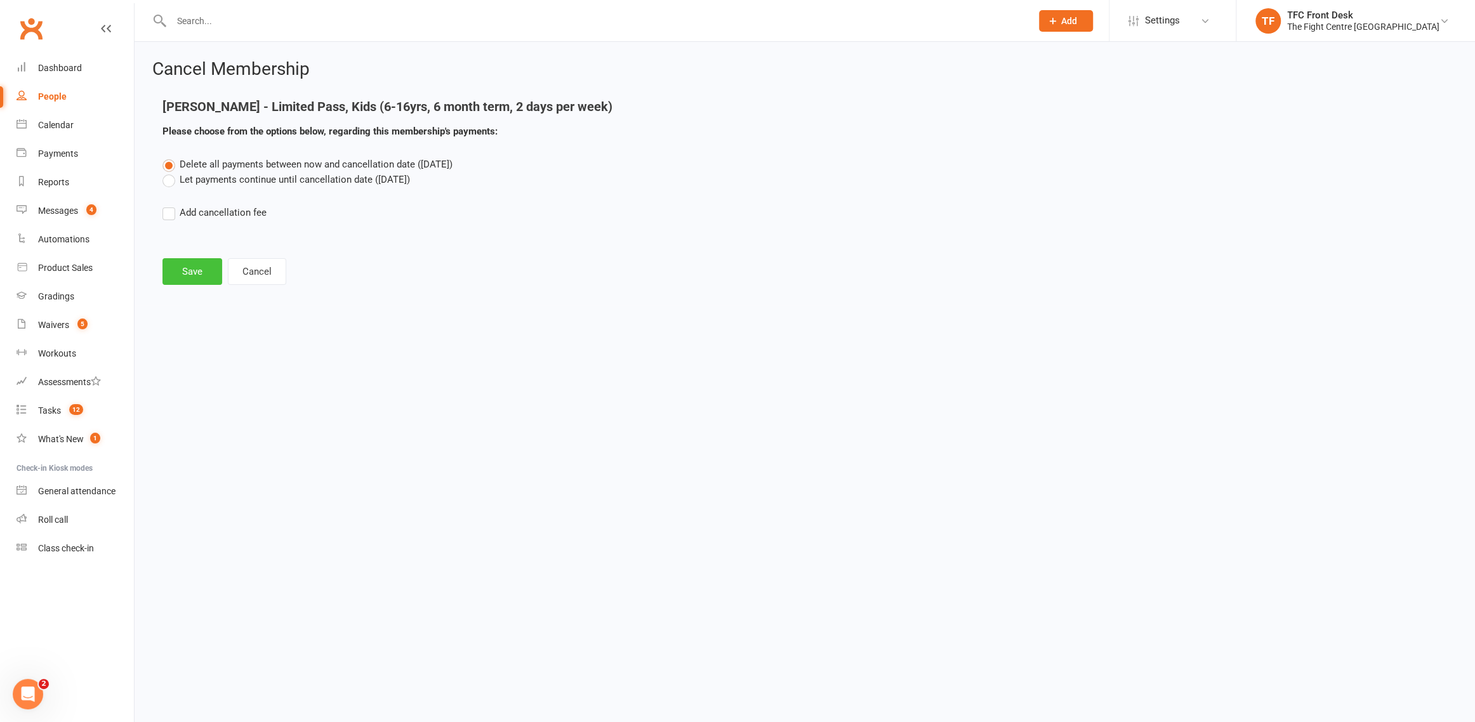
click at [181, 269] on button "Save" at bounding box center [192, 271] width 60 height 27
